Goal: Task Accomplishment & Management: Check status

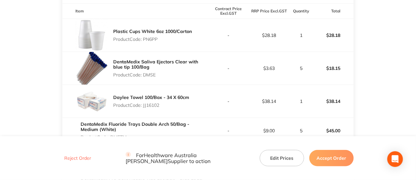
scroll to position [217, 0]
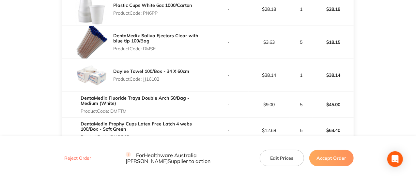
click at [127, 50] on p "Product Code: DMSE" at bounding box center [160, 48] width 95 height 5
drag, startPoint x: 166, startPoint y: 78, endPoint x: 140, endPoint y: 81, distance: 25.6
click at [140, 81] on p "Product Code: JJ16102" at bounding box center [151, 78] width 76 height 5
drag, startPoint x: 187, startPoint y: 107, endPoint x: 152, endPoint y: 67, distance: 53.0
click at [104, 111] on p "Product Code: DMFTM" at bounding box center [144, 110] width 127 height 5
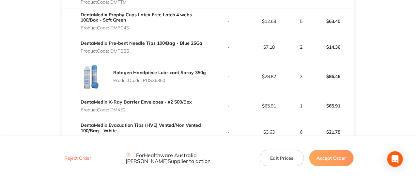
scroll to position [272, 0]
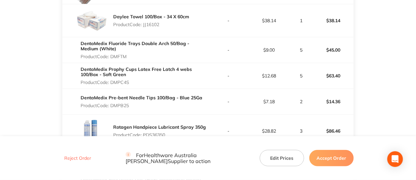
drag, startPoint x: 123, startPoint y: 81, endPoint x: 106, endPoint y: 81, distance: 16.3
click at [106, 81] on div "DentaMedix Prophy Cups Latex Free Latch 4 webs 100/Box - Soft Green Product Cod…" at bounding box center [144, 76] width 127 height 24
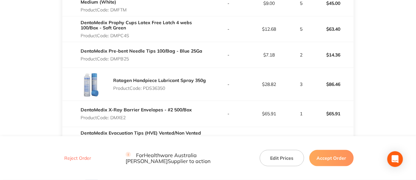
scroll to position [326, 0]
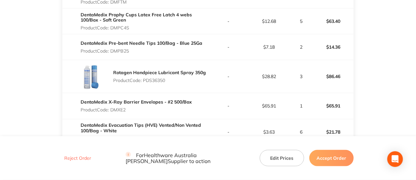
drag, startPoint x: 134, startPoint y: 50, endPoint x: 112, endPoint y: 51, distance: 21.9
click at [112, 51] on p "Product Code: DMPB25" at bounding box center [142, 50] width 122 height 5
drag, startPoint x: 170, startPoint y: 85, endPoint x: 138, endPoint y: 81, distance: 32.8
click at [138, 81] on div "Rotagen Handpiece Lubricant Spray 350g Product Code: PDS36350" at bounding box center [159, 76] width 93 height 18
drag, startPoint x: 146, startPoint y: 110, endPoint x: 118, endPoint y: 109, distance: 28.8
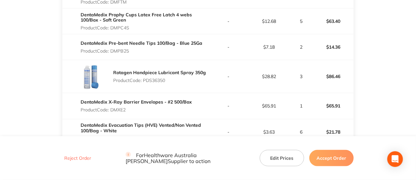
click at [118, 109] on p "Product Code: DMXE2" at bounding box center [136, 109] width 111 height 5
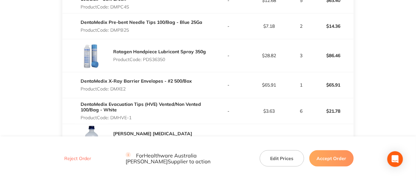
scroll to position [381, 0]
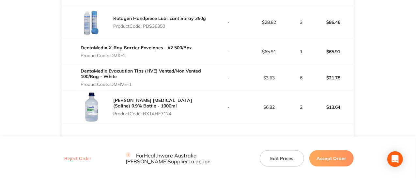
drag, startPoint x: 140, startPoint y: 80, endPoint x: 118, endPoint y: 81, distance: 22.5
click at [111, 82] on p "Product Code: DMHVE-1" at bounding box center [144, 84] width 127 height 5
click at [144, 111] on p "Product Code: BXTAHF7124" at bounding box center [160, 113] width 95 height 5
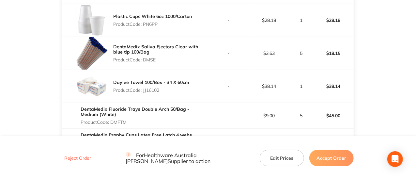
scroll to position [163, 0]
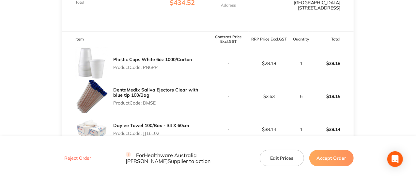
click at [333, 160] on button "Accept Order" at bounding box center [331, 158] width 44 height 16
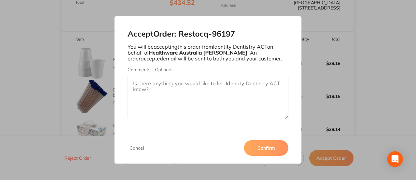
click at [264, 147] on button "Confirm" at bounding box center [266, 148] width 44 height 16
